Goal: Information Seeking & Learning: Check status

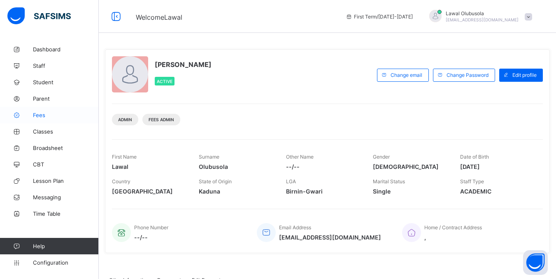
click at [35, 118] on link "Fees" at bounding box center [49, 115] width 99 height 16
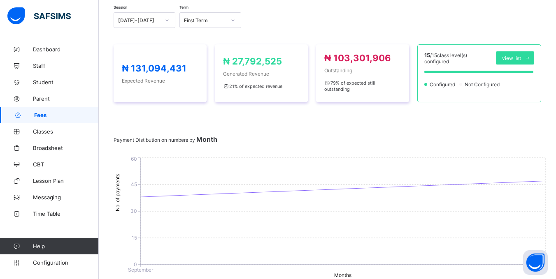
scroll to position [123, 0]
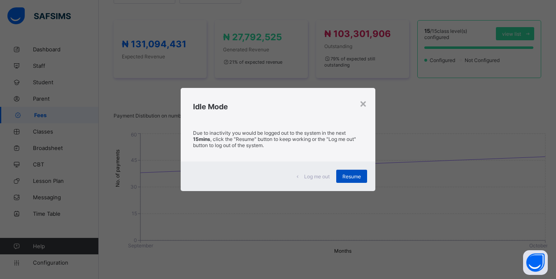
click at [347, 175] on span "Resume" at bounding box center [351, 177] width 19 height 6
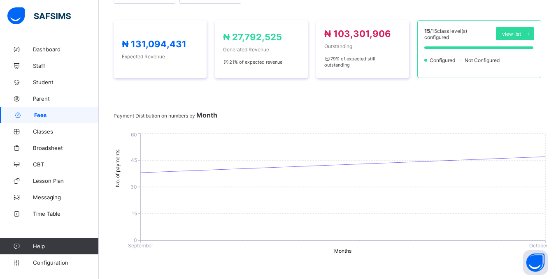
click at [42, 115] on span "Fees" at bounding box center [66, 115] width 65 height 7
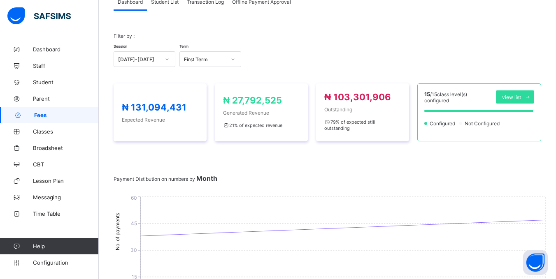
scroll to position [0, 0]
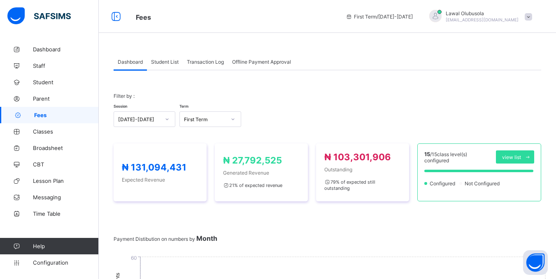
click at [165, 61] on span "Student List" at bounding box center [165, 62] width 28 height 6
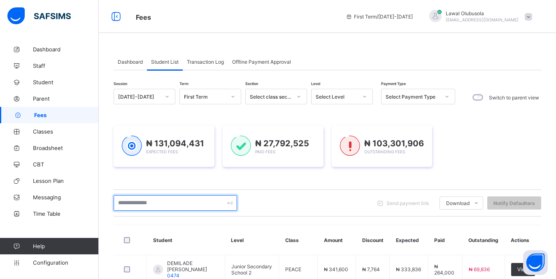
click at [182, 207] on input "text" at bounding box center [175, 203] width 123 height 16
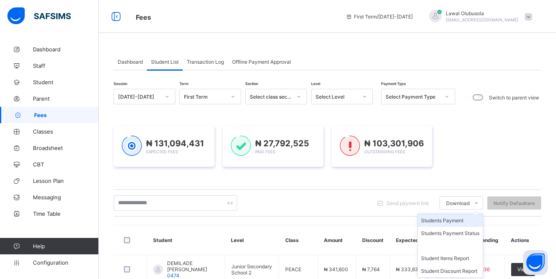
click at [456, 223] on li "Students Payment" at bounding box center [450, 220] width 65 height 13
